Goal: Transaction & Acquisition: Purchase product/service

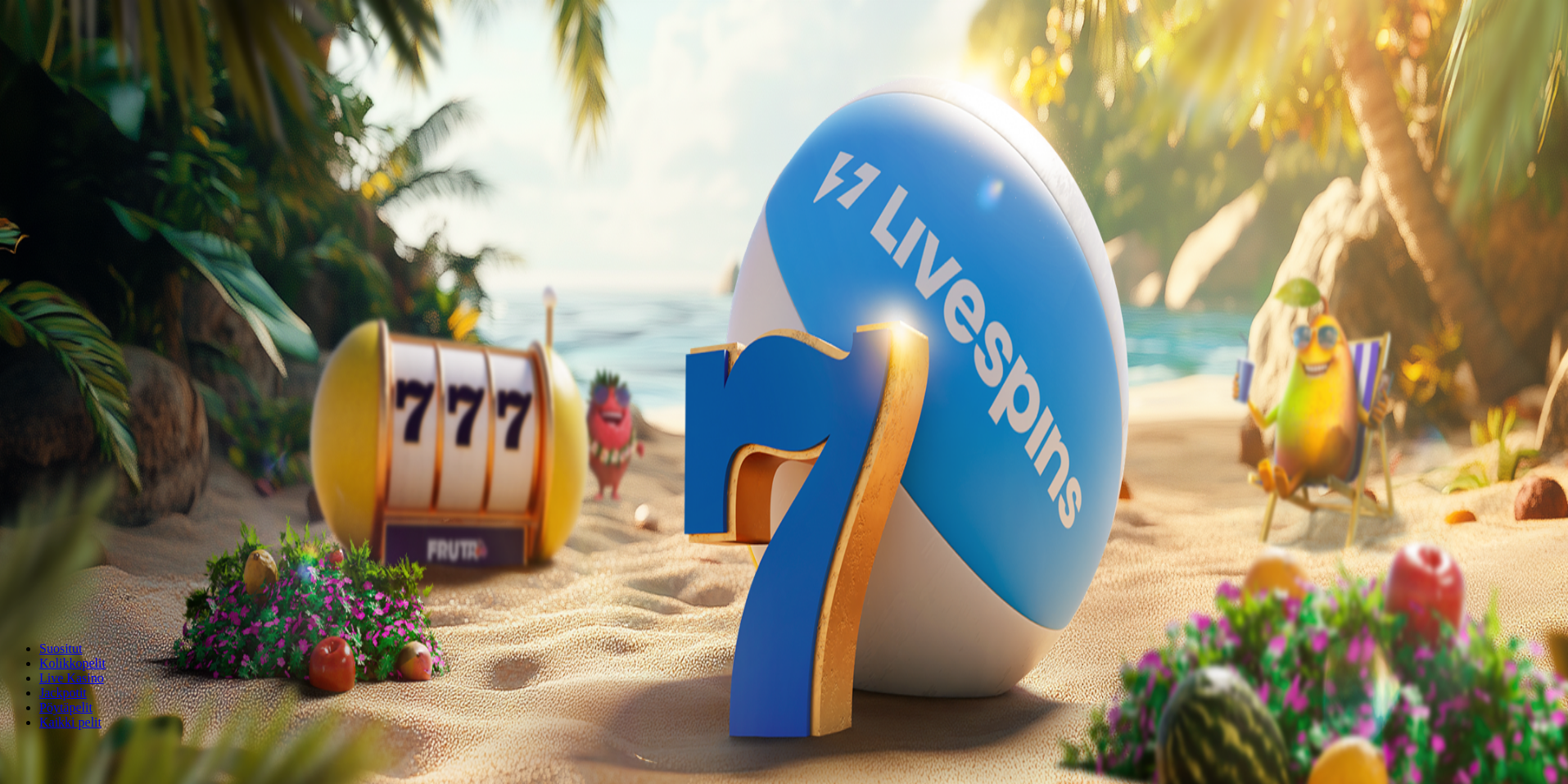
click at [97, 65] on span "Kirjaudu" at bounding box center [113, 59] width 40 height 12
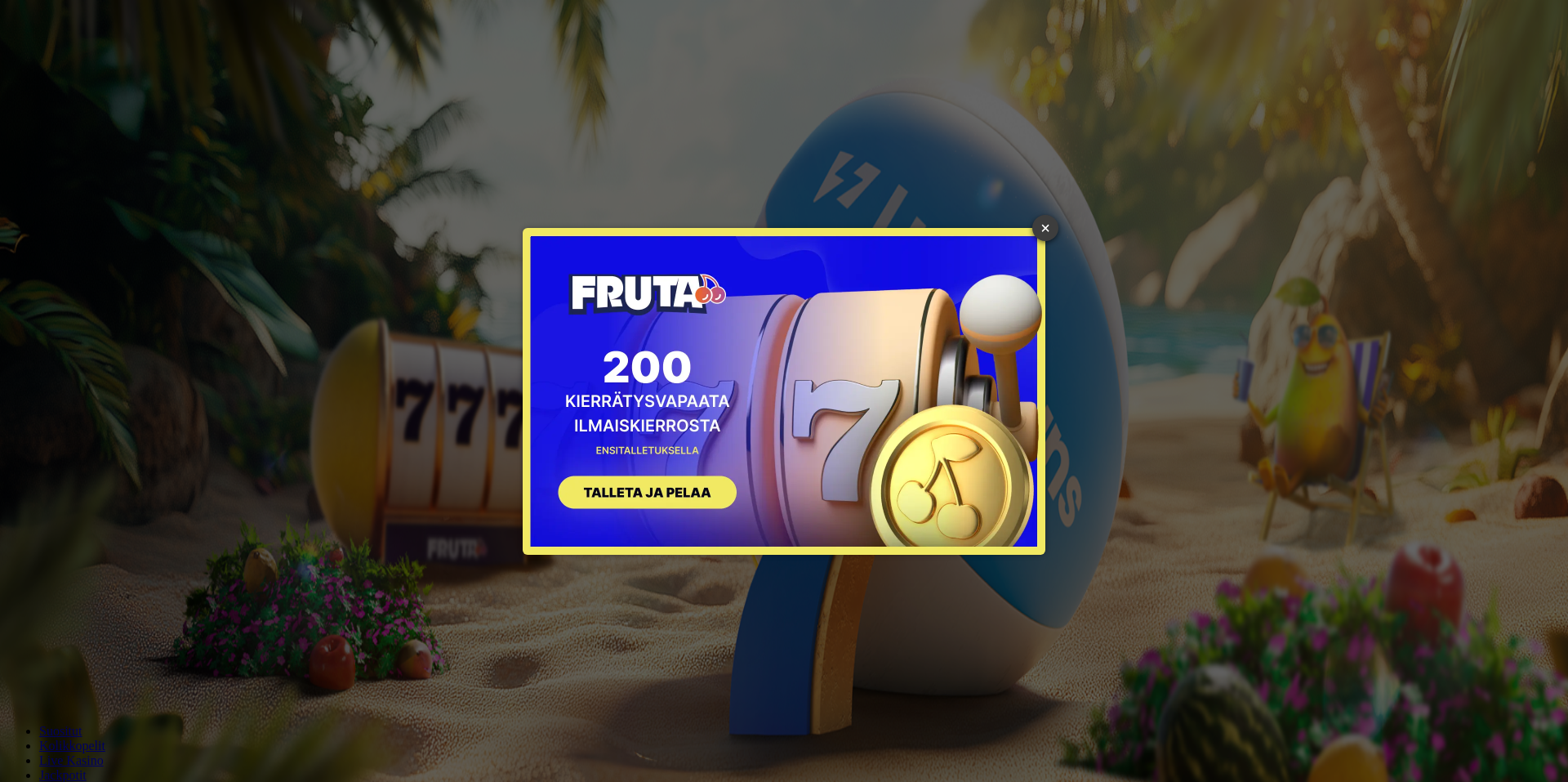
click at [1050, 227] on link "×" at bounding box center [1045, 228] width 26 height 26
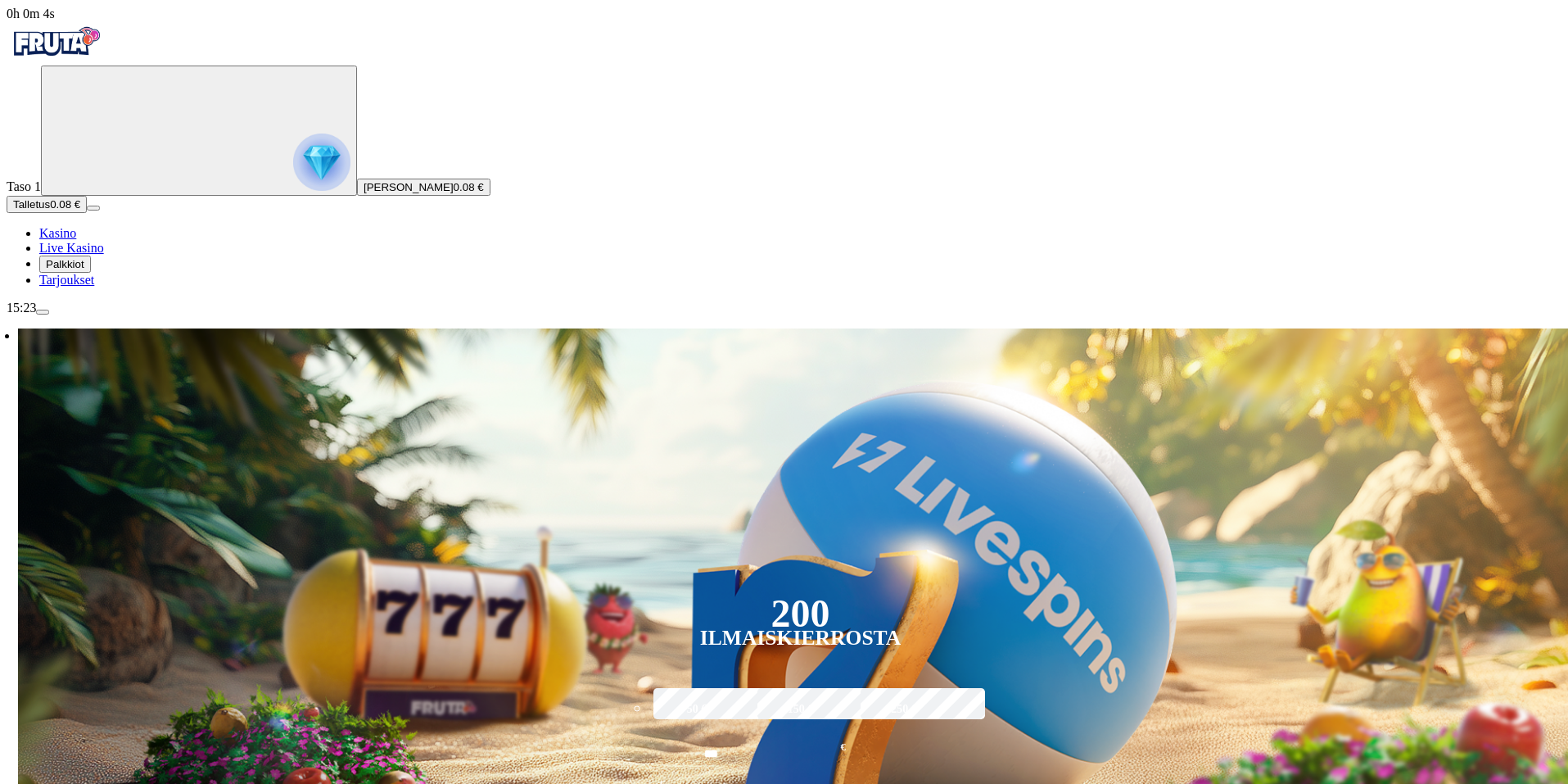
click at [293, 182] on img "Primary" at bounding box center [322, 162] width 58 height 58
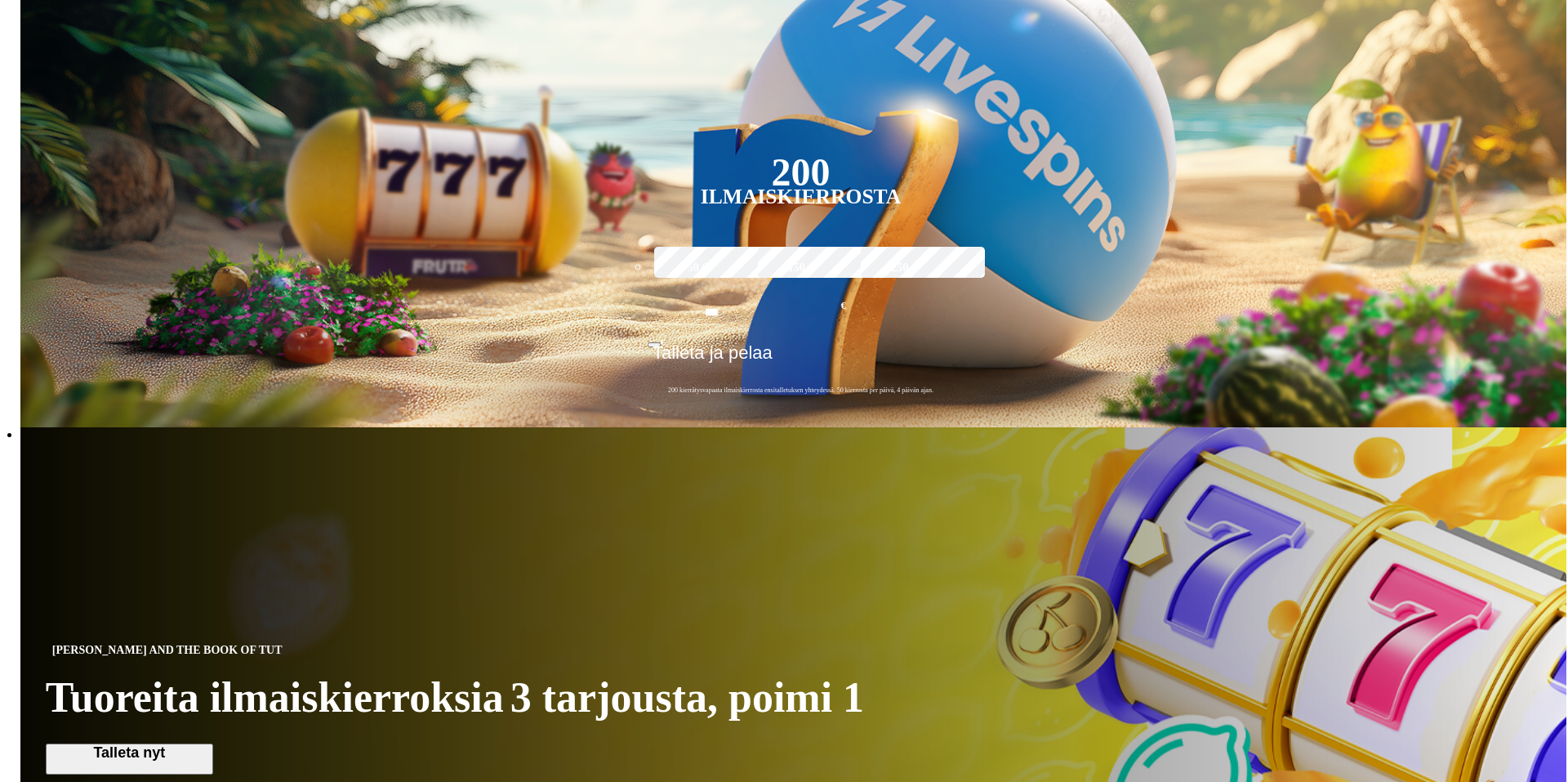
scroll to position [879, 0]
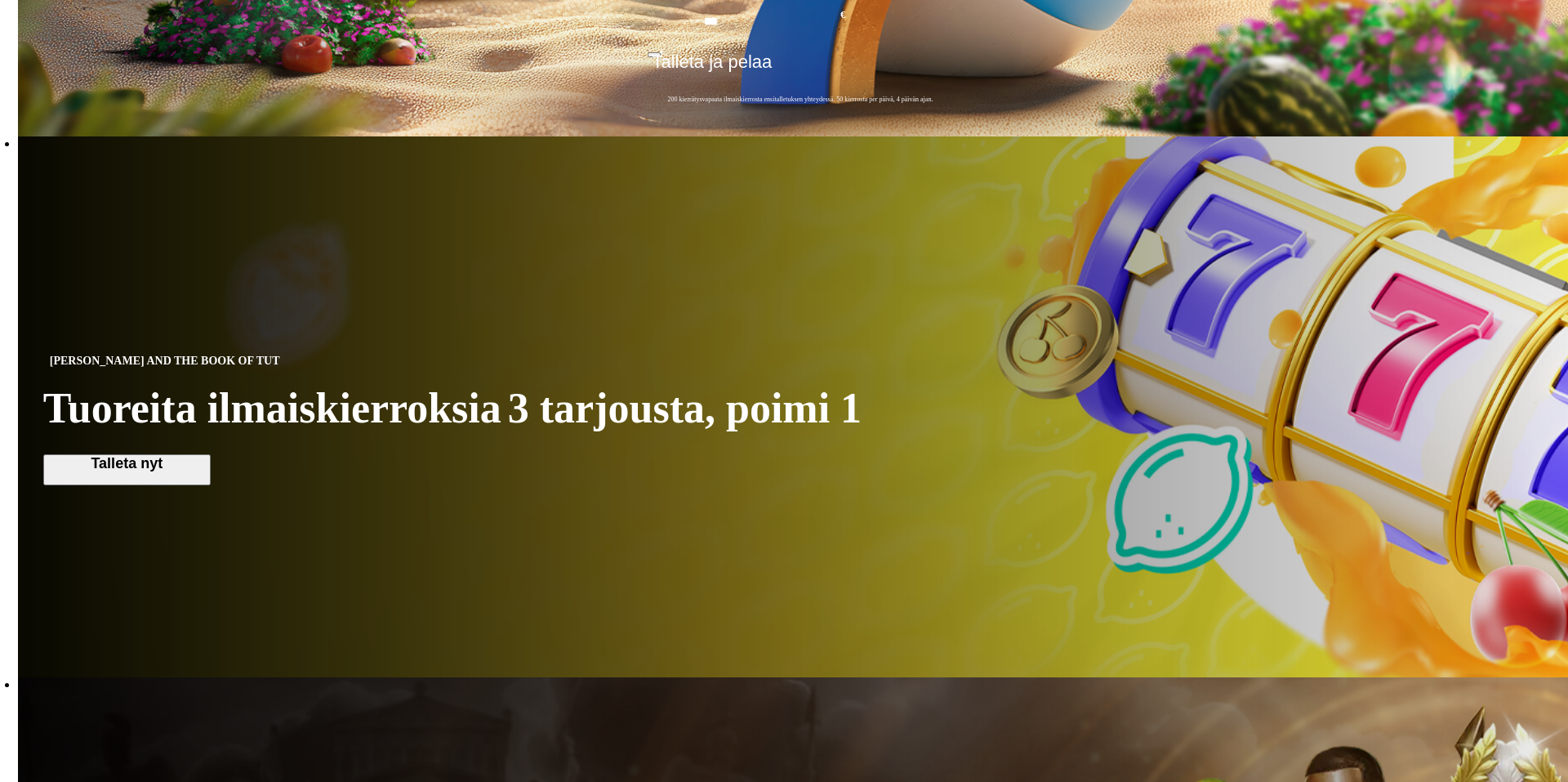
type input "***"
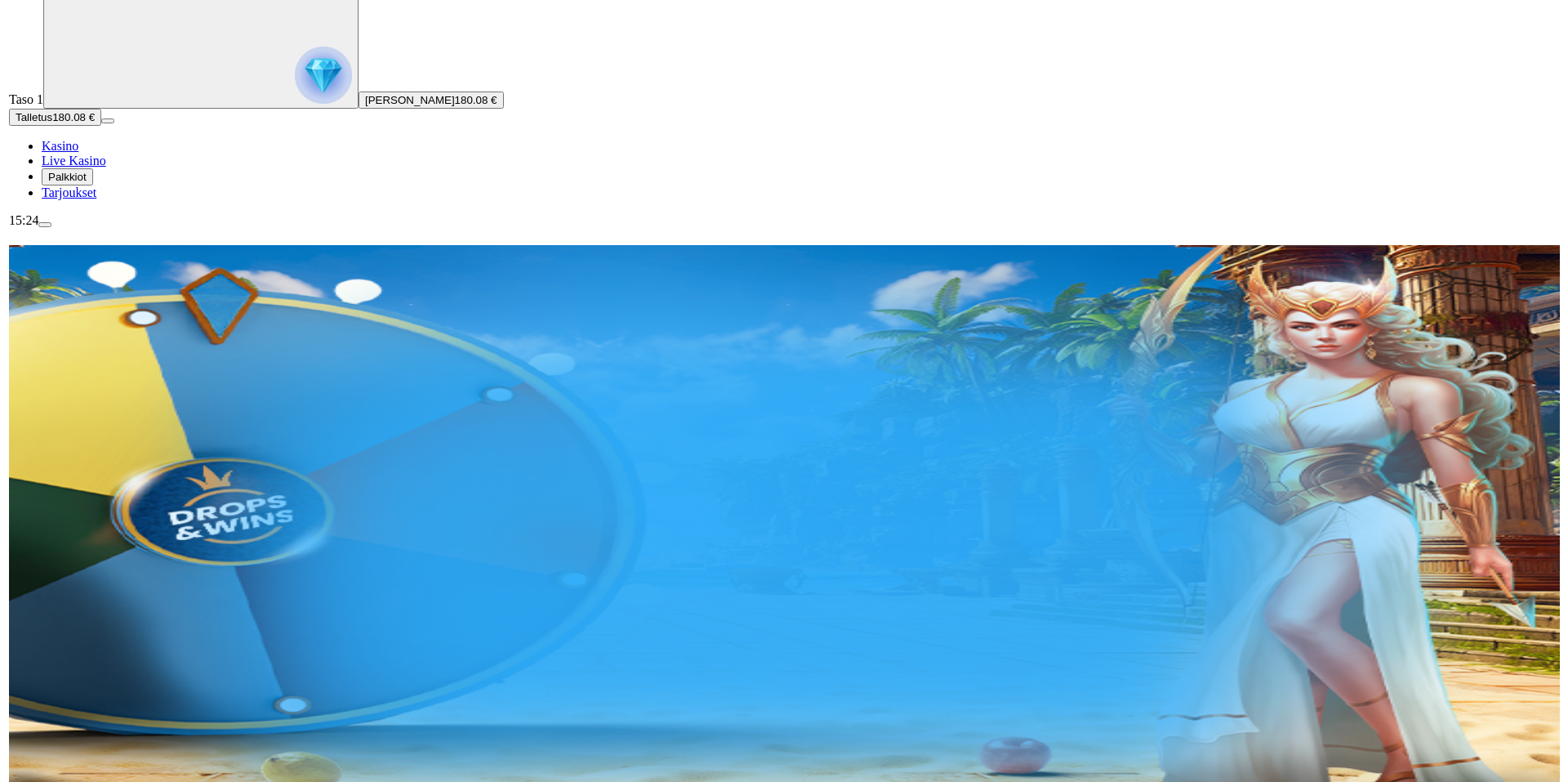
scroll to position [72, 0]
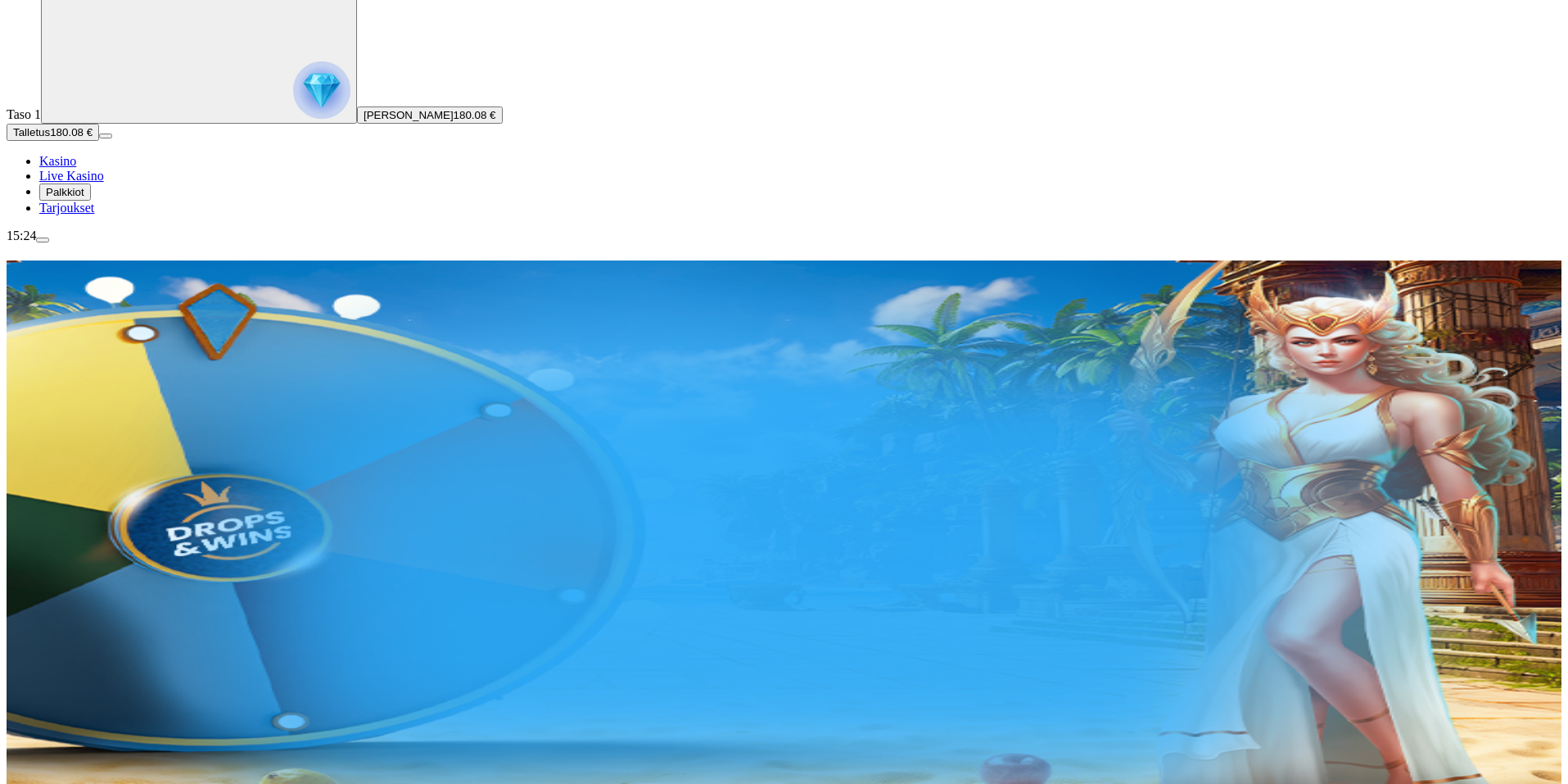
click at [453, 121] on span "180.08 €" at bounding box center [474, 115] width 43 height 12
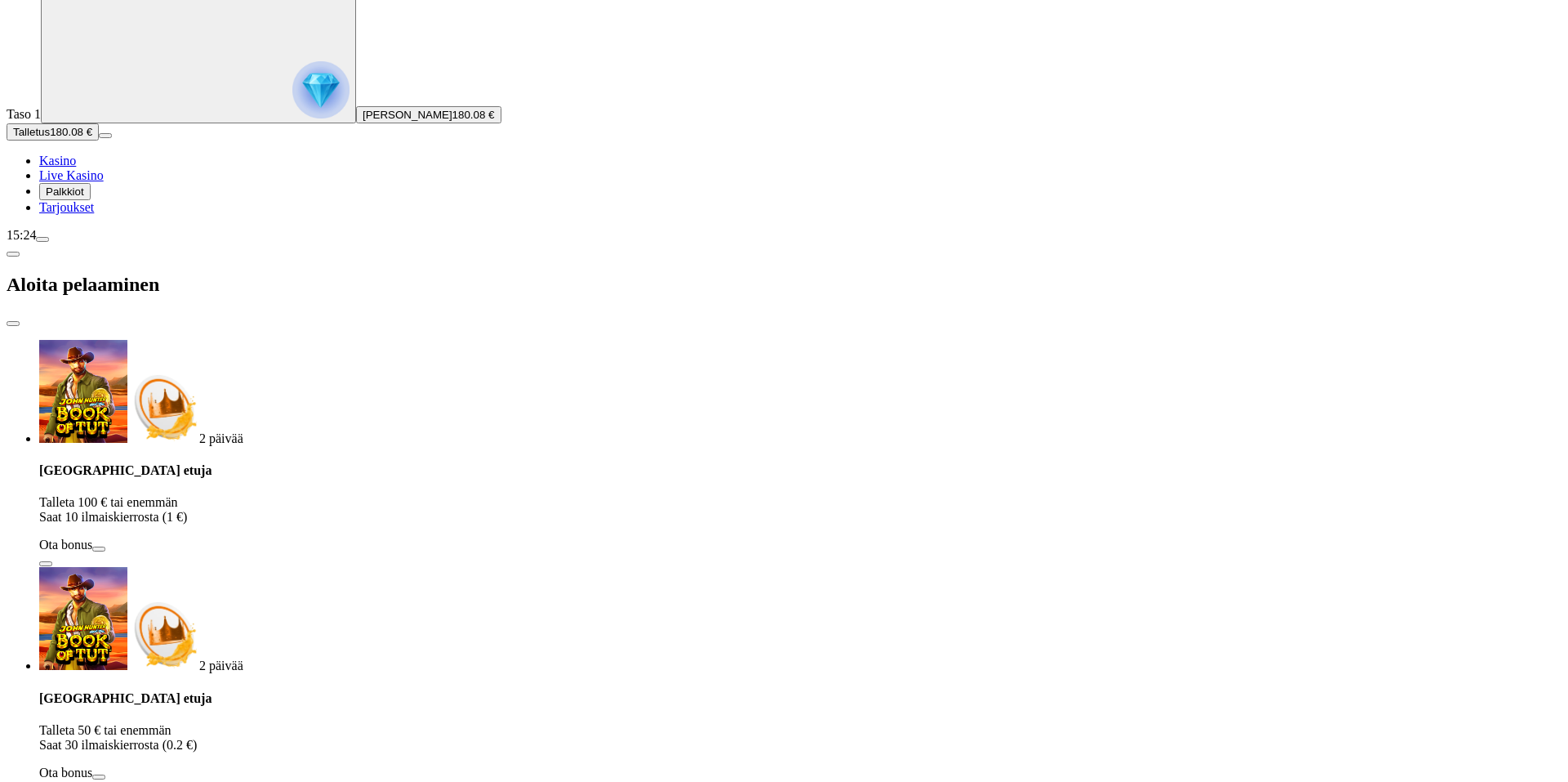
click at [292, 118] on img "Primary" at bounding box center [321, 90] width 57 height 57
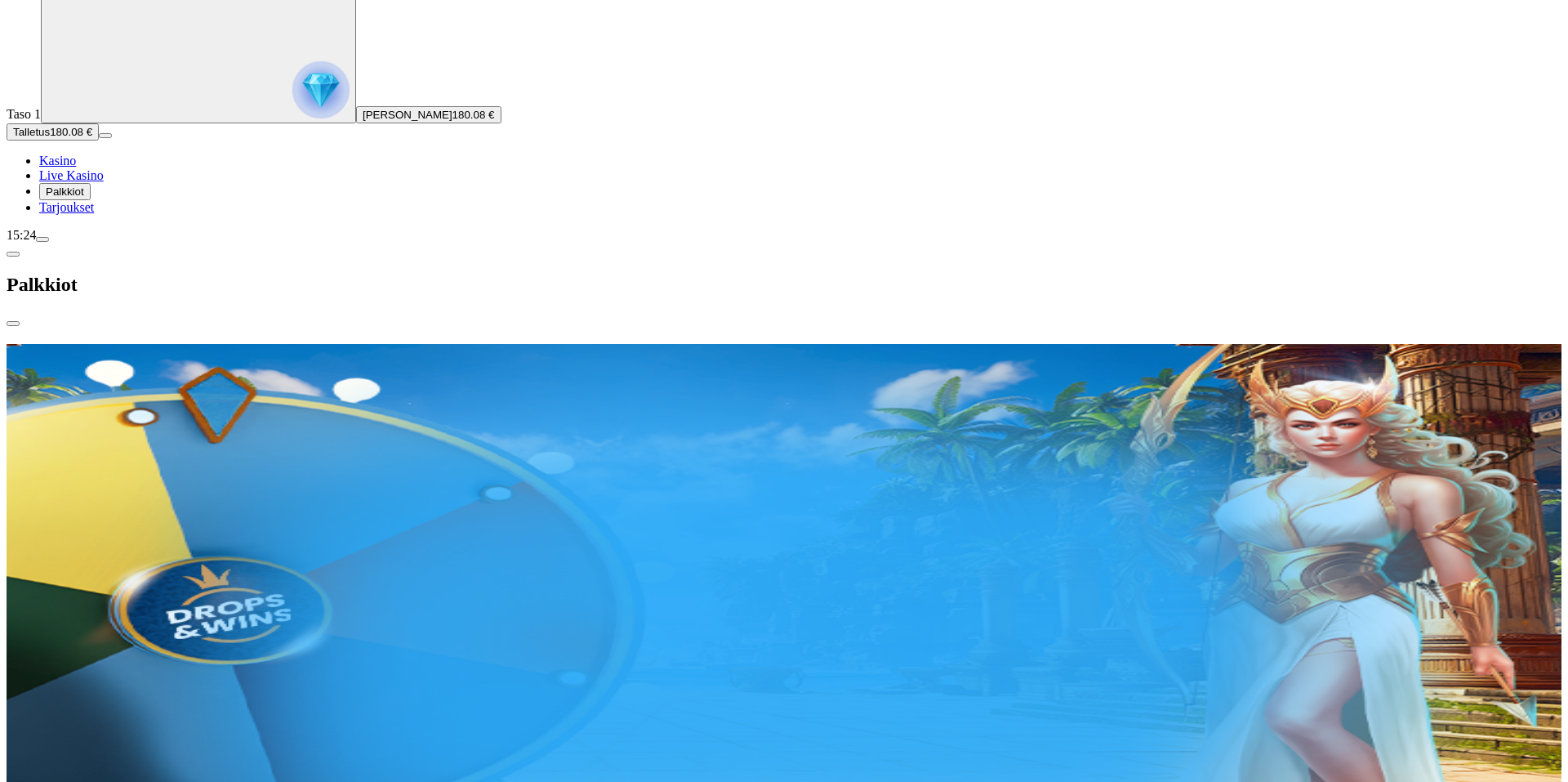
scroll to position [951, 0]
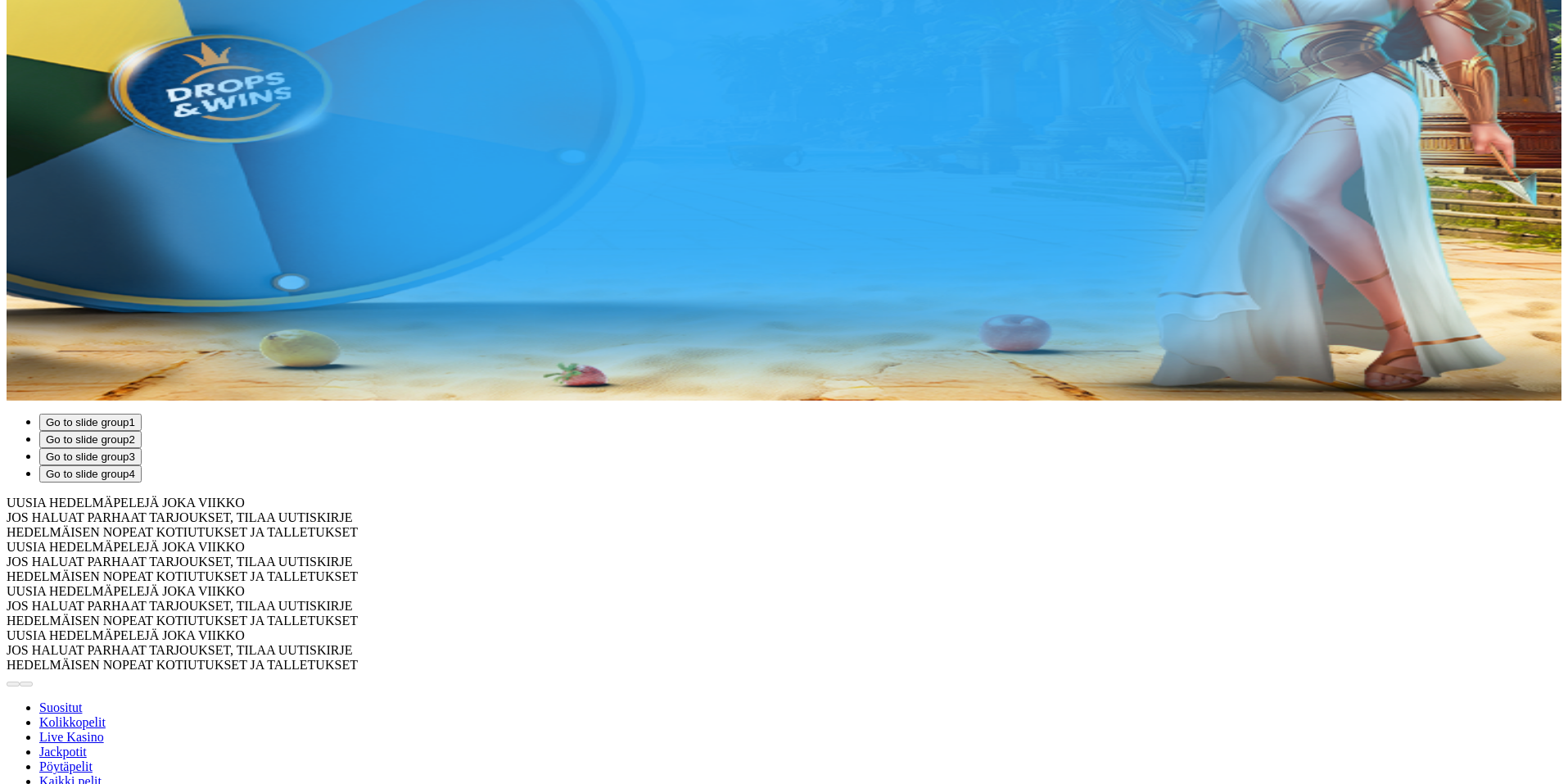
scroll to position [328, 0]
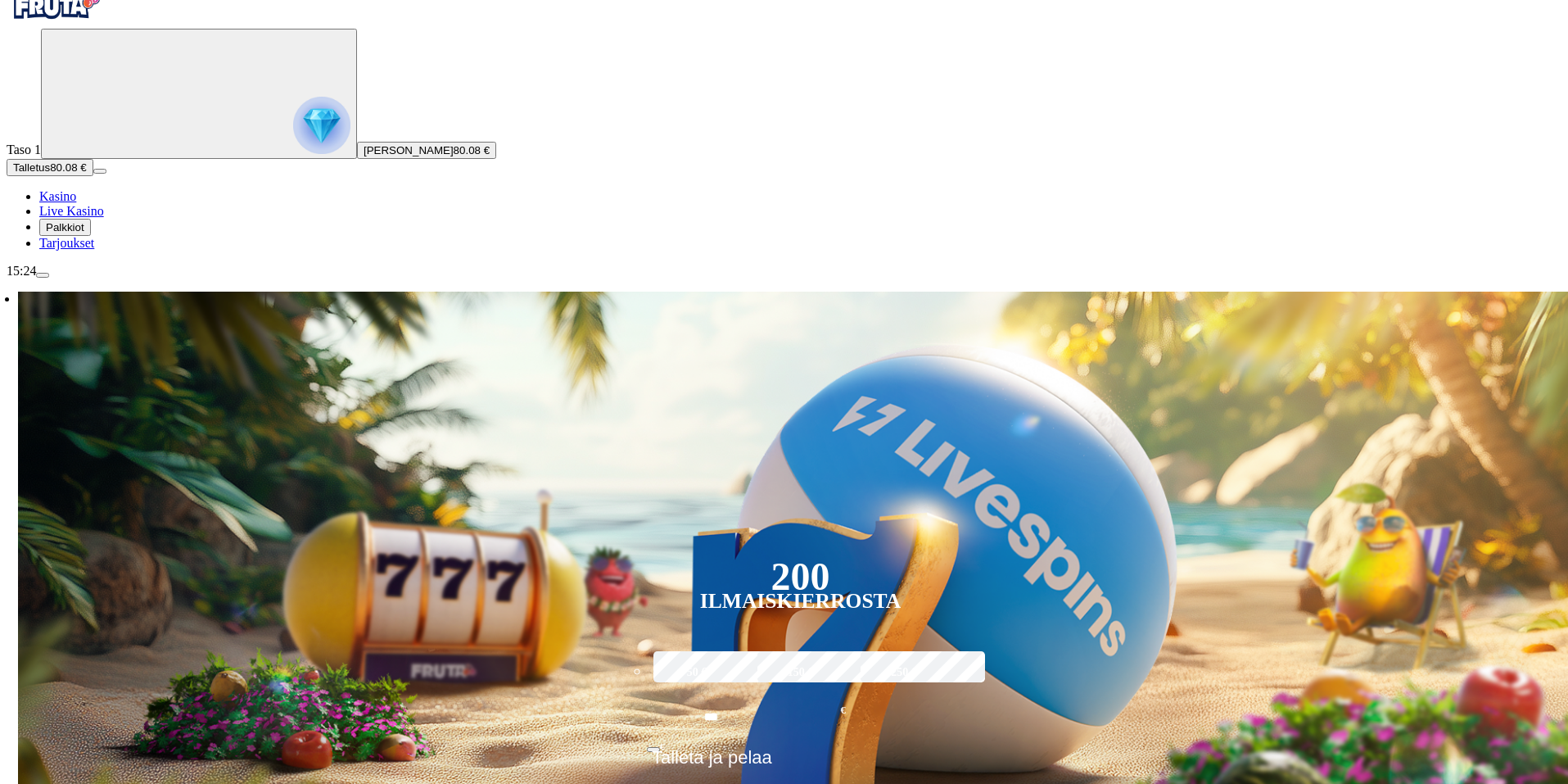
scroll to position [410, 0]
